Goal: Information Seeking & Learning: Check status

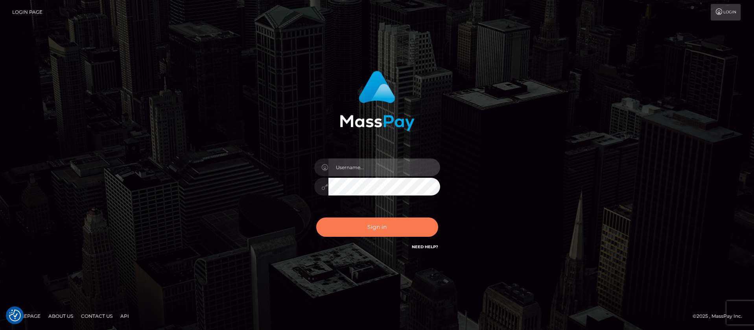
type input "balsaberisic"
click at [344, 224] on button "Sign in" at bounding box center [377, 227] width 122 height 19
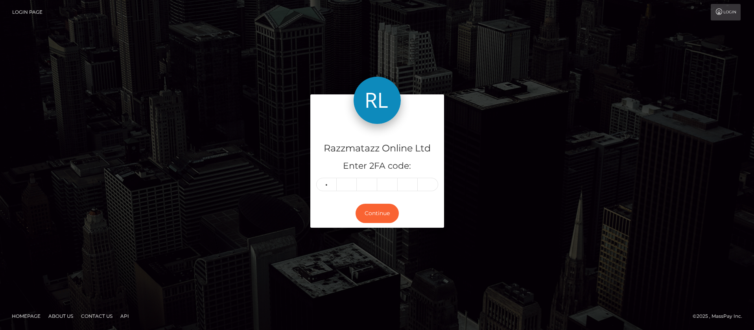
type input "6"
type input "9"
type input "6"
type input "7"
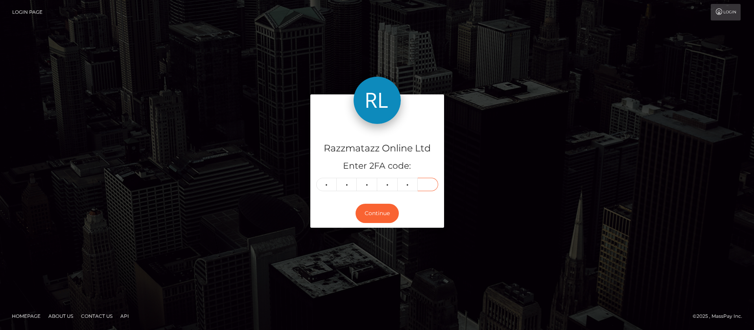
type input "4"
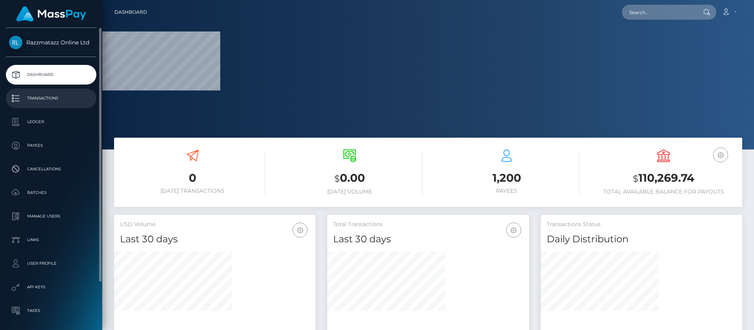
click at [57, 101] on p "Transactions" at bounding box center [51, 98] width 84 height 12
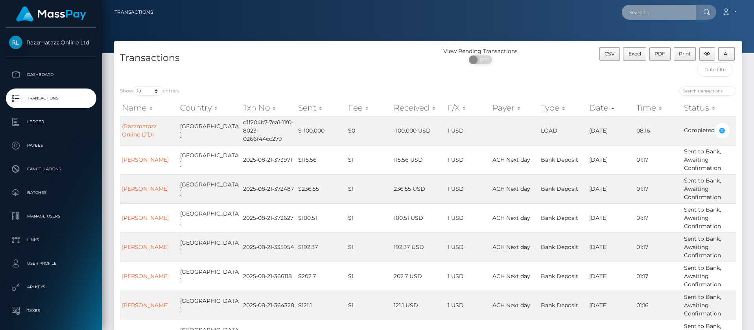
click at [648, 13] on input "text" at bounding box center [659, 12] width 74 height 15
paste input "Shelby Wright"
type input "Shelby Wright"
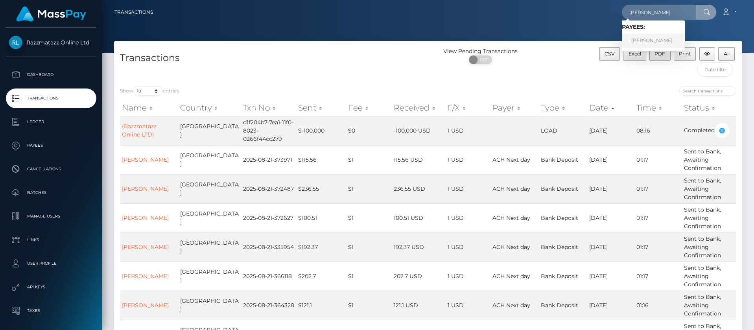
click at [648, 39] on link "Shelby Wright" at bounding box center [653, 40] width 63 height 15
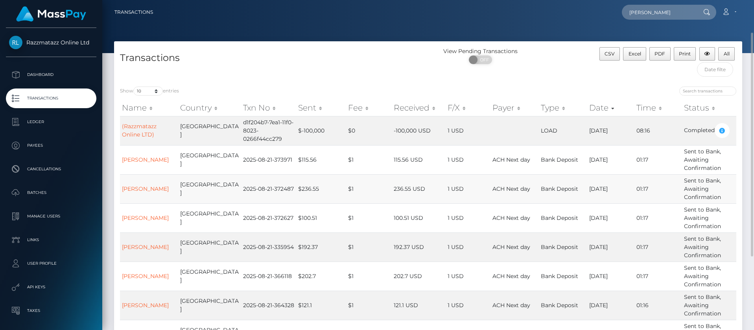
scroll to position [20, 0]
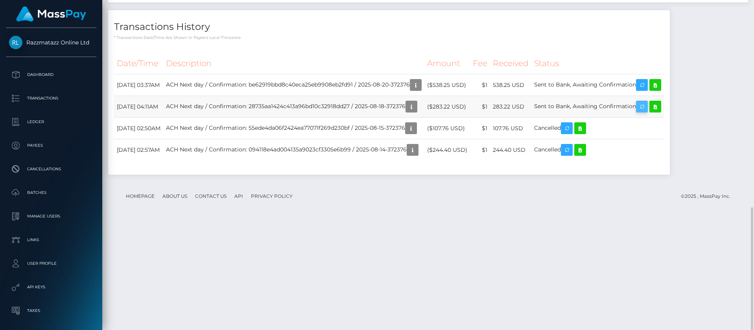
scroll to position [94, 202]
click at [660, 112] on icon at bounding box center [655, 107] width 9 height 10
click at [660, 90] on icon at bounding box center [655, 85] width 9 height 10
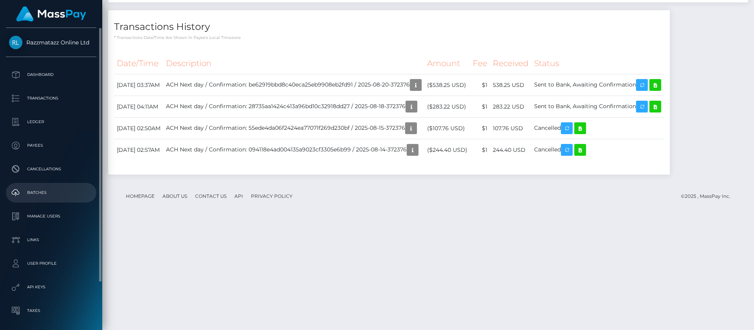
click at [47, 187] on p "Batches" at bounding box center [51, 193] width 84 height 12
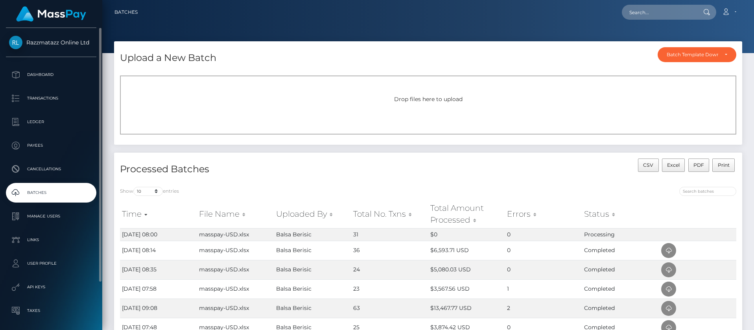
click at [77, 194] on p "Batches" at bounding box center [51, 193] width 84 height 12
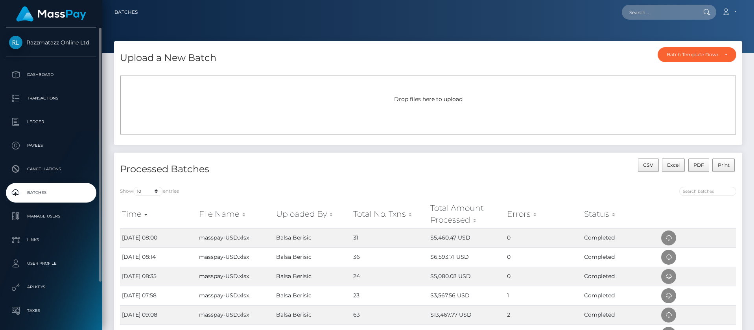
click at [74, 88] on ul "Dashboard Transactions Ledger Payees Cancellations Batches Links" at bounding box center [51, 204] width 102 height 279
click at [70, 95] on p "Transactions" at bounding box center [51, 98] width 84 height 12
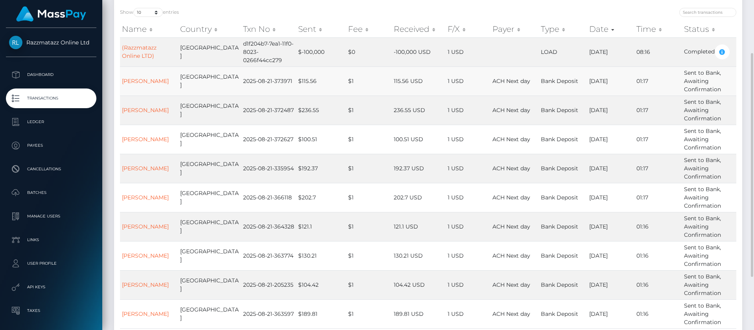
scroll to position [157, 0]
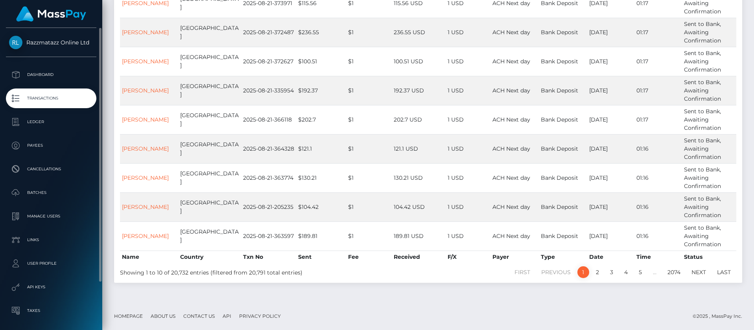
click at [60, 97] on p "Transactions" at bounding box center [51, 98] width 84 height 12
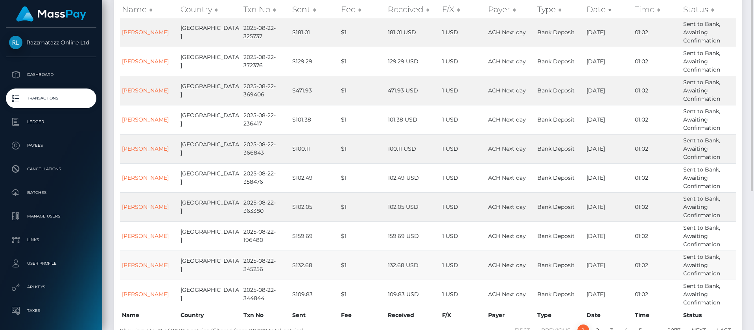
scroll to position [118, 0]
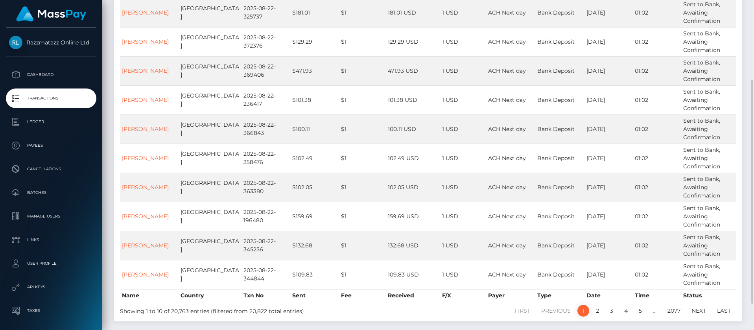
click at [632, 309] on li "4" at bounding box center [626, 311] width 15 height 12
click at [627, 311] on link "4" at bounding box center [626, 311] width 12 height 12
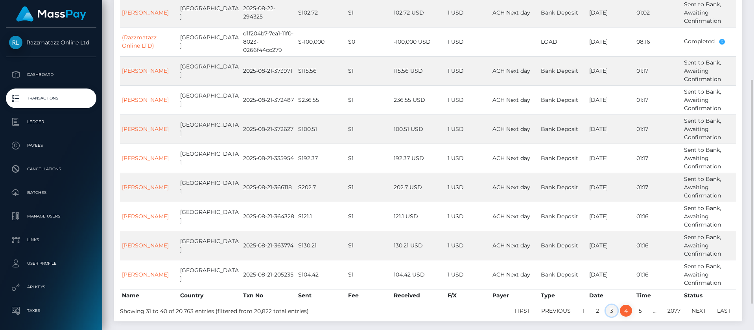
click at [610, 312] on link "3" at bounding box center [612, 311] width 12 height 12
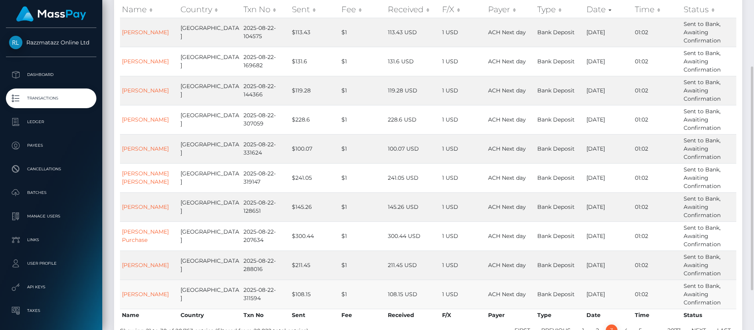
scroll to position [138, 0]
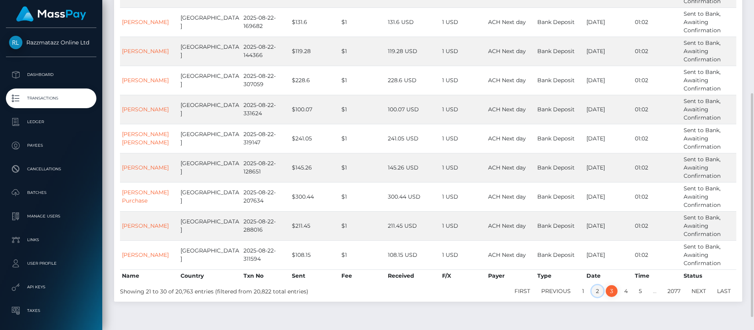
click at [599, 296] on link "2" at bounding box center [598, 291] width 12 height 12
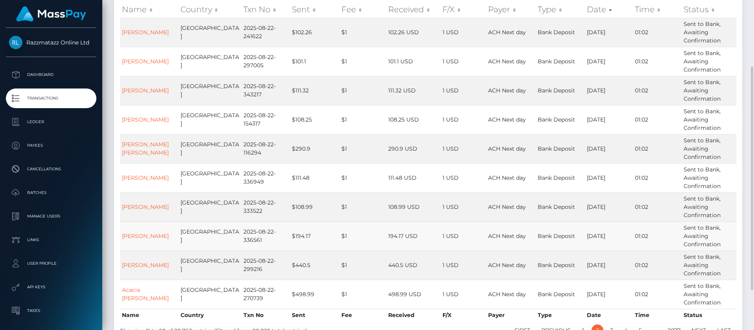
scroll to position [157, 0]
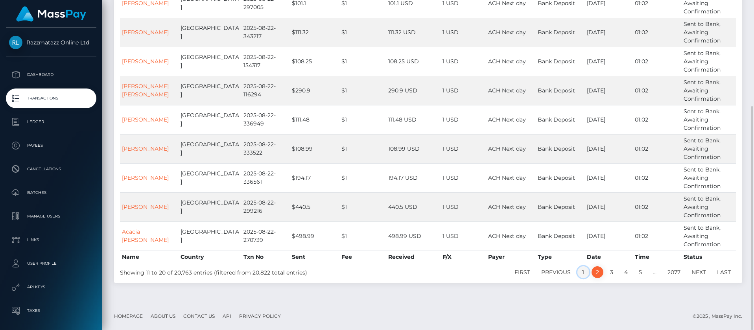
click at [583, 270] on link "1" at bounding box center [584, 272] width 12 height 12
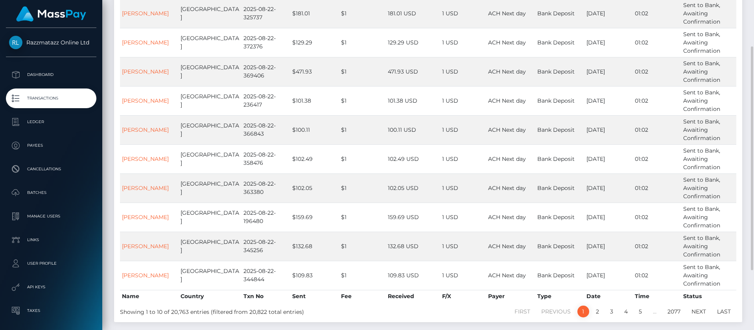
scroll to position [98, 0]
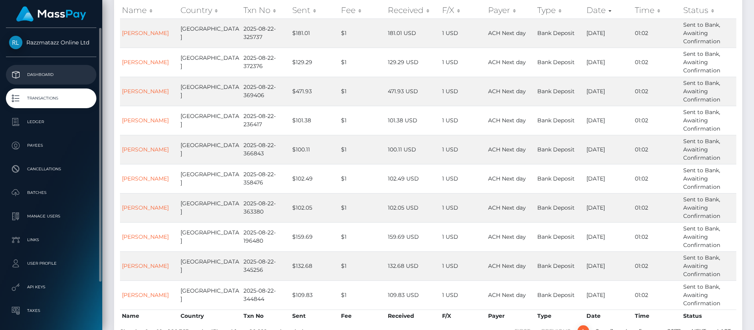
click at [52, 81] on link "Dashboard" at bounding box center [51, 75] width 91 height 20
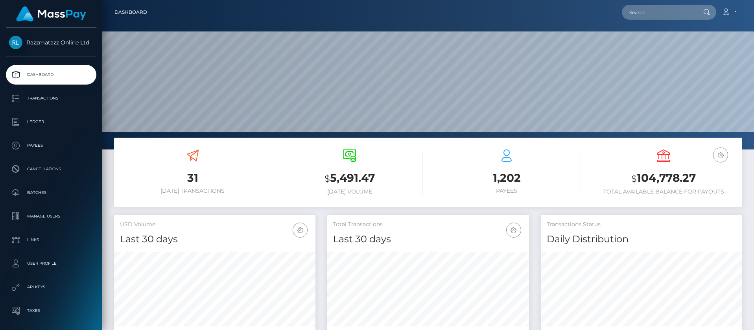
scroll to position [140, 202]
